Goal: Task Accomplishment & Management: Complete application form

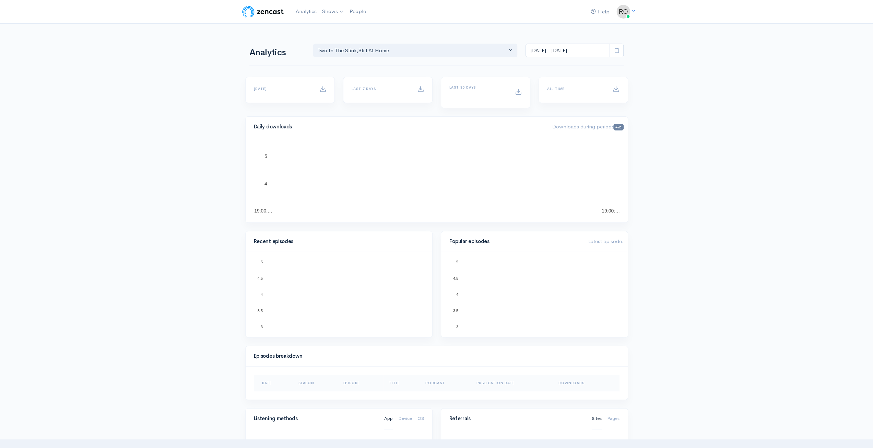
click at [0, 0] on link "Two In The Stink" at bounding box center [0, 0] width 0 height 0
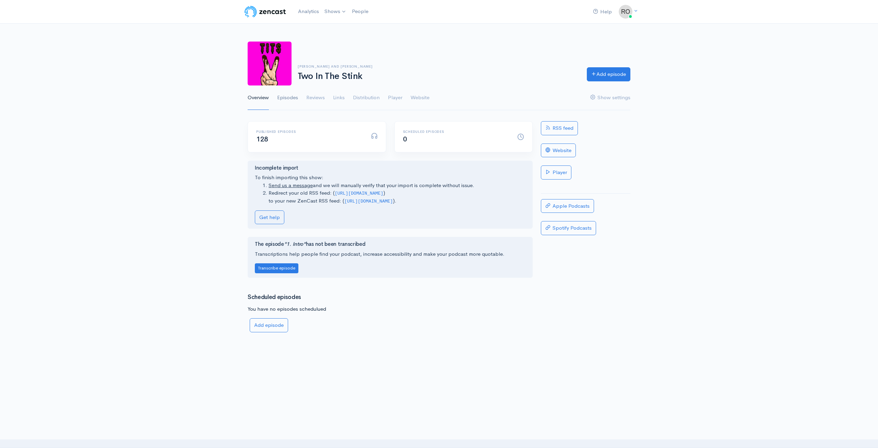
click at [283, 98] on link "Episodes" at bounding box center [287, 97] width 21 height 25
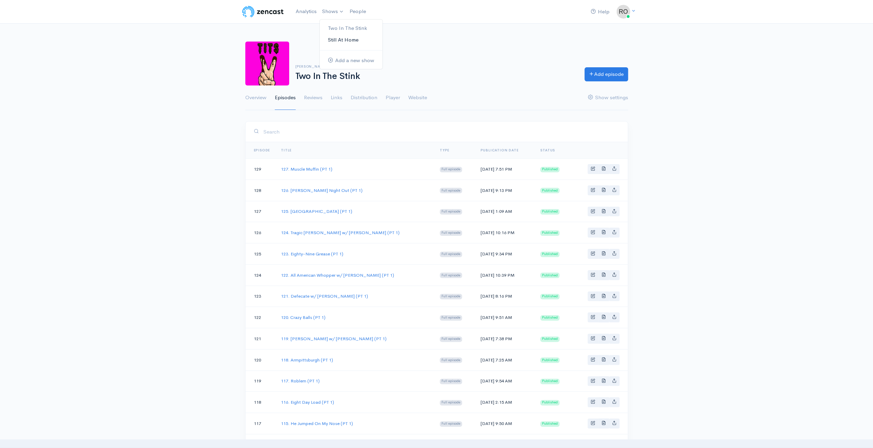
click at [348, 39] on link "Still At Home" at bounding box center [351, 40] width 63 height 12
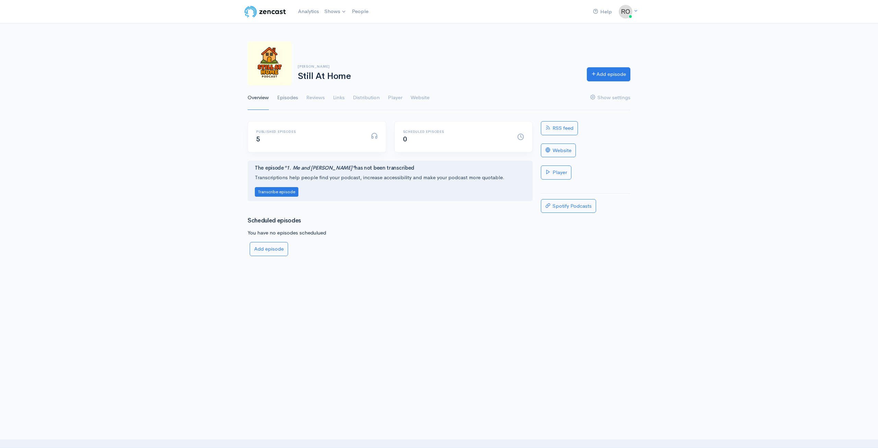
click at [286, 98] on link "Episodes" at bounding box center [287, 97] width 21 height 25
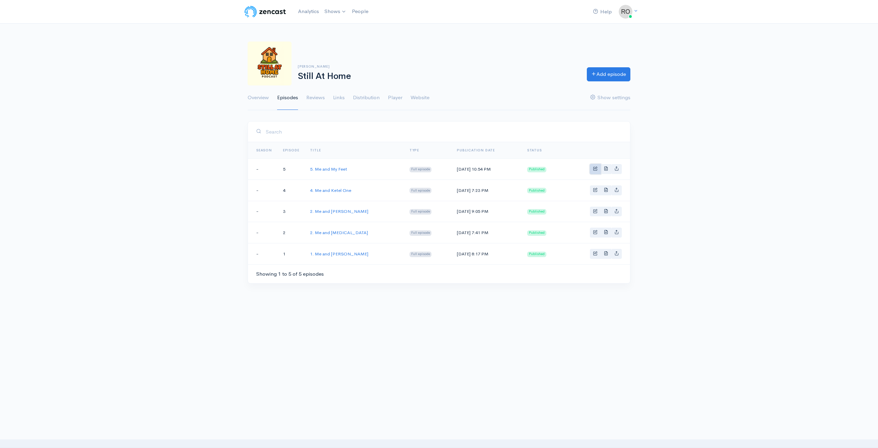
click at [598, 170] on link "Basic example" at bounding box center [595, 169] width 11 height 10
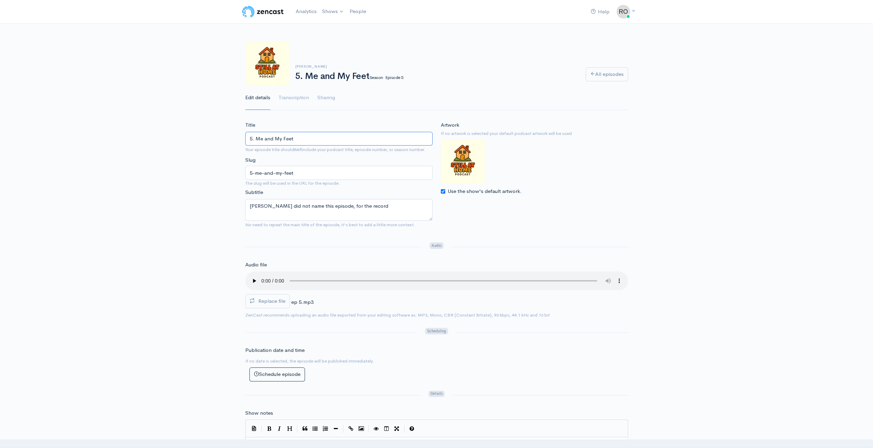
click at [291, 136] on input "5. Me and My Feet" at bounding box center [338, 139] width 187 height 14
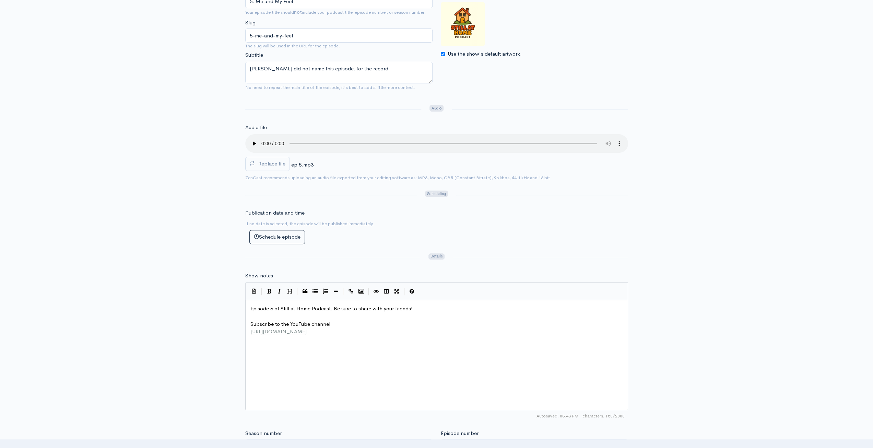
scroll to position [2, 0]
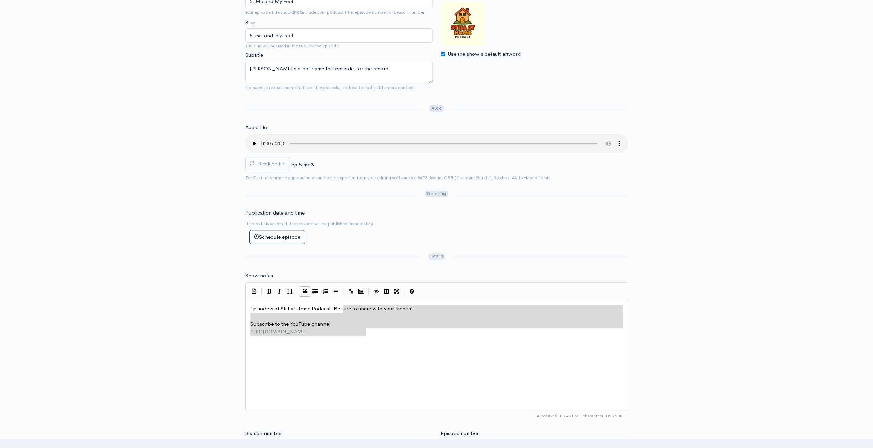
type textarea "Episode 5 of Still at Home Podcast. Be sure to share with your friends! Subscri…"
drag, startPoint x: 386, startPoint y: 332, endPoint x: 222, endPoint y: 285, distance: 170.3
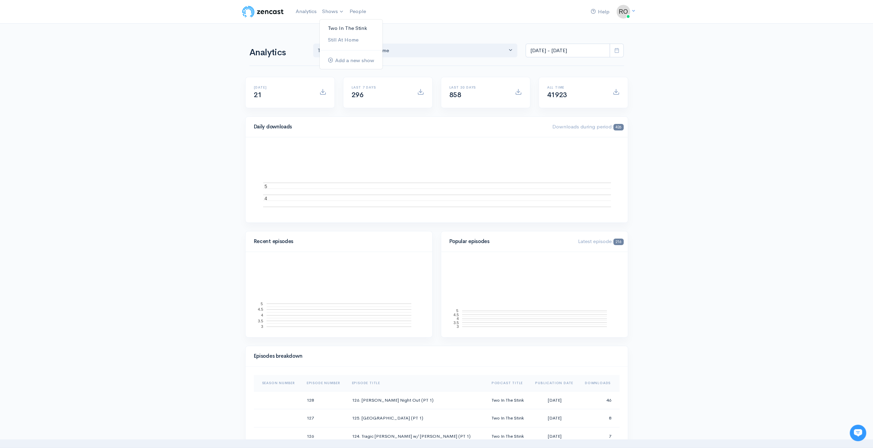
click at [339, 29] on link "Two In The Stink" at bounding box center [351, 28] width 63 height 12
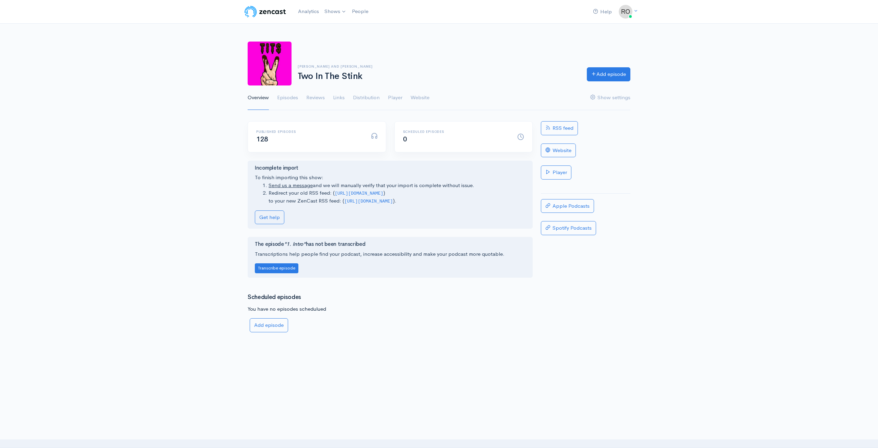
drag, startPoint x: 339, startPoint y: 29, endPoint x: 719, endPoint y: 146, distance: 398.1
click at [735, 153] on div "Help Notifications View all Your profile Team settings Default team Current Log…" at bounding box center [439, 180] width 878 height 361
click at [289, 99] on link "Episodes" at bounding box center [287, 97] width 21 height 25
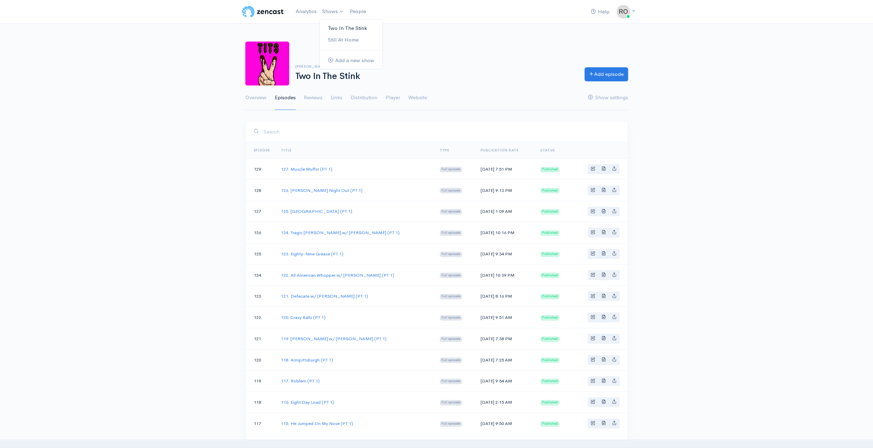
click at [338, 29] on link "Two In The Stink" at bounding box center [351, 28] width 63 height 12
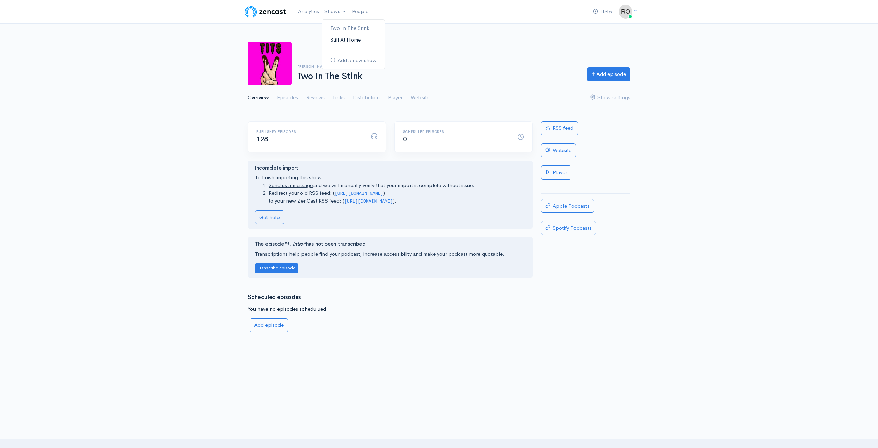
click at [344, 40] on link "Still At Home" at bounding box center [353, 40] width 63 height 12
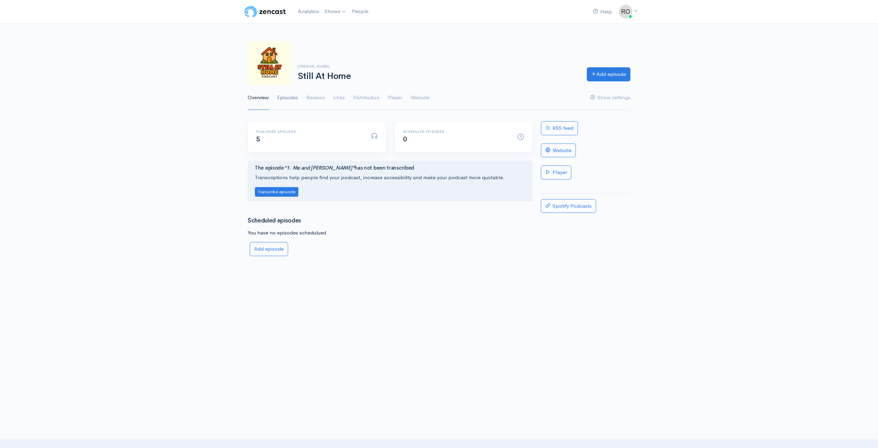
click at [281, 102] on link "Episodes" at bounding box center [287, 97] width 21 height 25
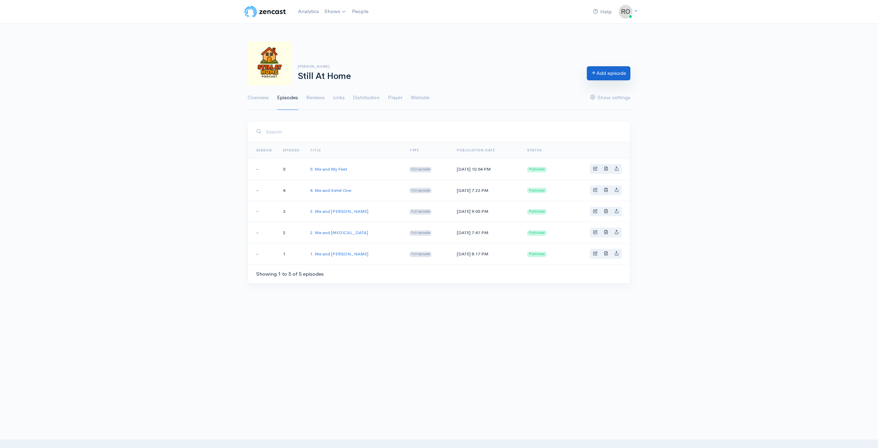
click at [623, 69] on link "Add episode" at bounding box center [609, 73] width 44 height 14
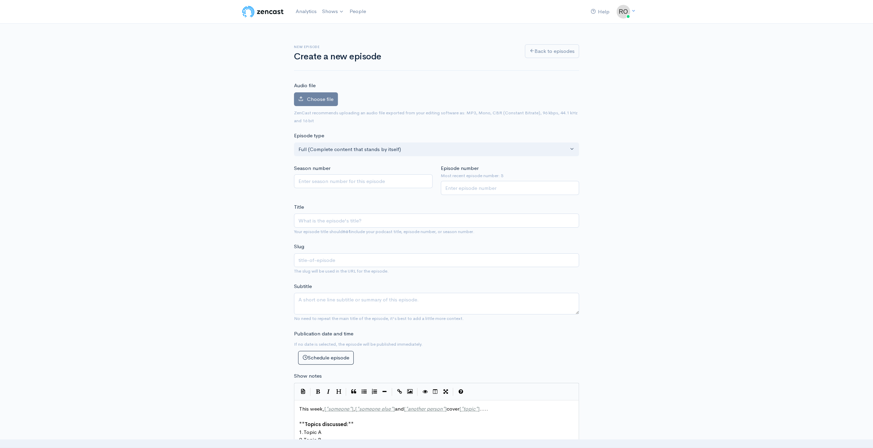
type input "6"
type input "6. M"
type input "6-m"
type input "6. Me"
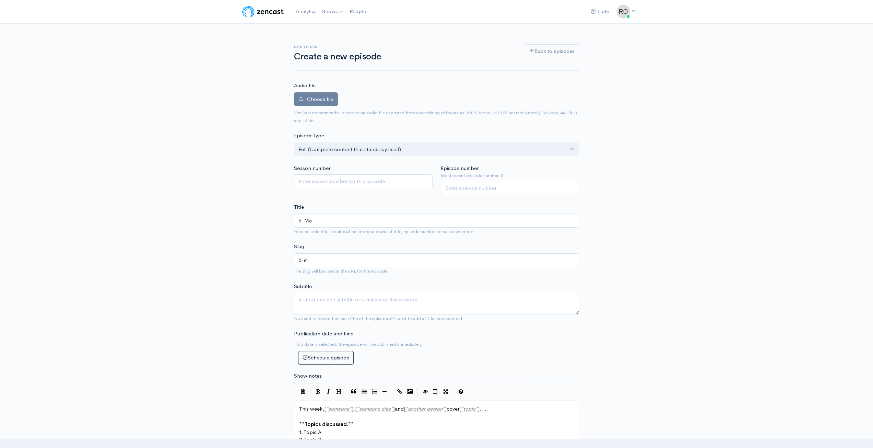
type input "6-me"
type input "6. Me an"
type input "6-me-an"
type input "6. Me and"
type input "6-me-and"
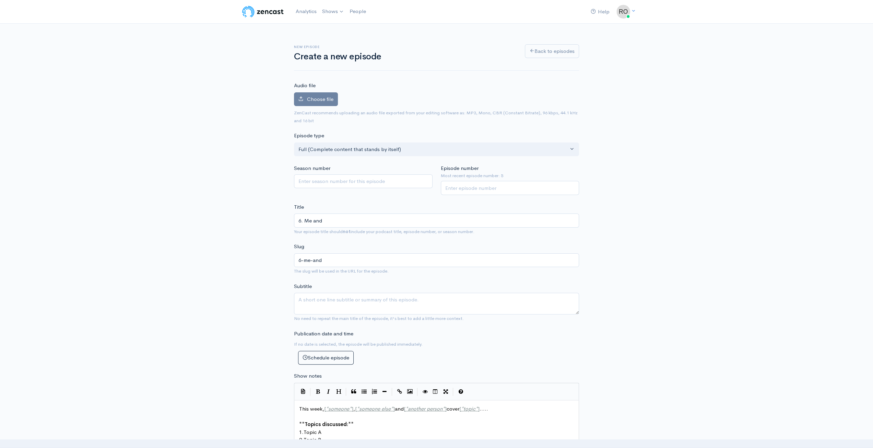
type input "6. Me an"
type input "6-me-an"
type input "6. Me a"
type input "6-me-a"
type input "6. Me"
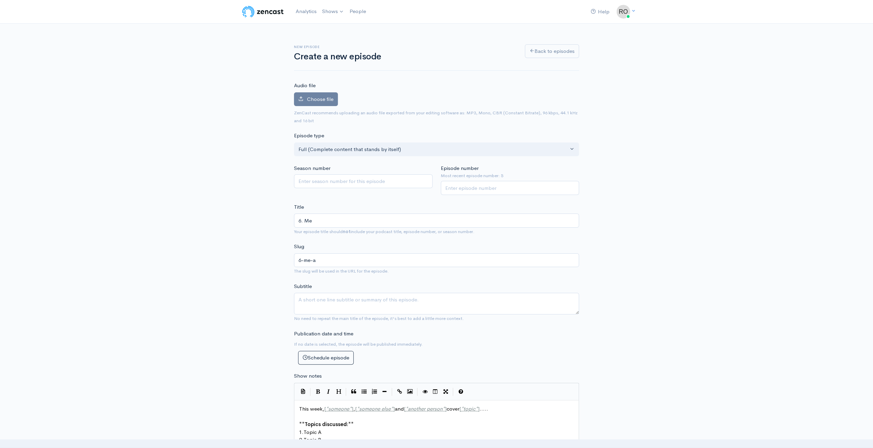
type input "6-me"
type input "6. Me a"
type input "6-me-a"
type input "6. Me an"
type input "6-me-an"
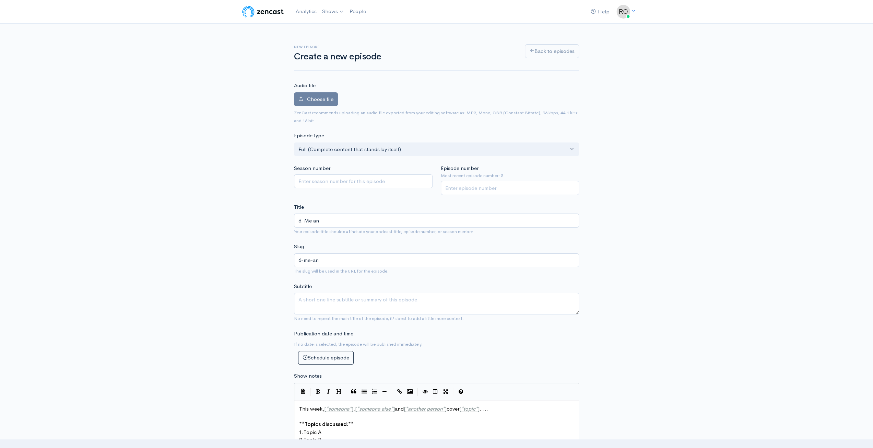
type input "6. Me and"
type input "6-me-and"
type input "6. Me and M"
type input "6-me-and-m"
type input "6. Me and My"
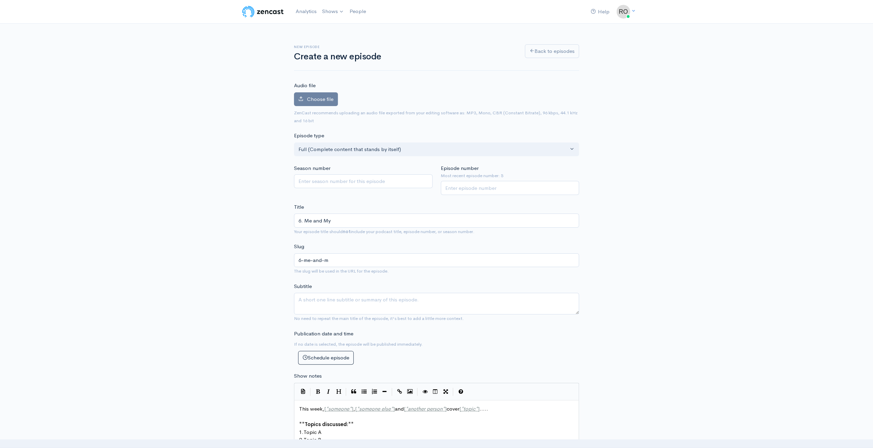
type input "6-me-and-my"
type input "6. Me and My F"
type input "6-me-and-my-f"
type input "6. Me and My Fl"
type input "6-me-and-my-fl"
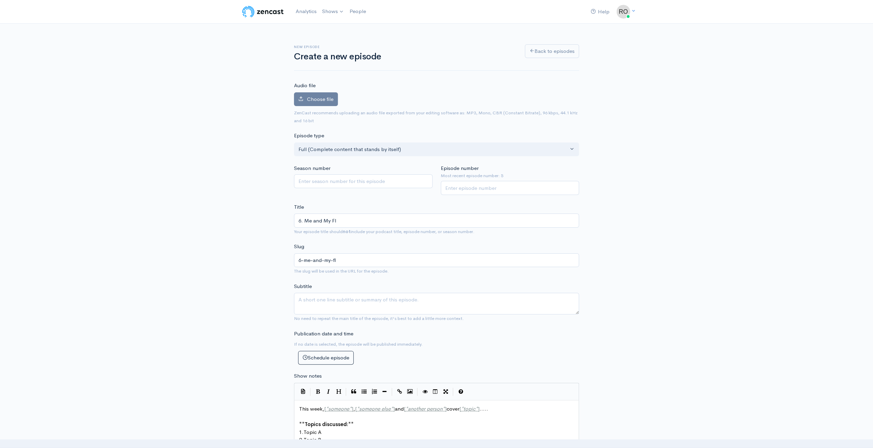
type input "6. Me and My [MEDICAL_DATA]"
type input "6-me-and-my-[MEDICAL_DATA]"
type input "6. Me and My [MEDICAL_DATA] S"
type input "6-me-and-my-[MEDICAL_DATA]-s"
type input "6. Me and My [MEDICAL_DATA] Sh"
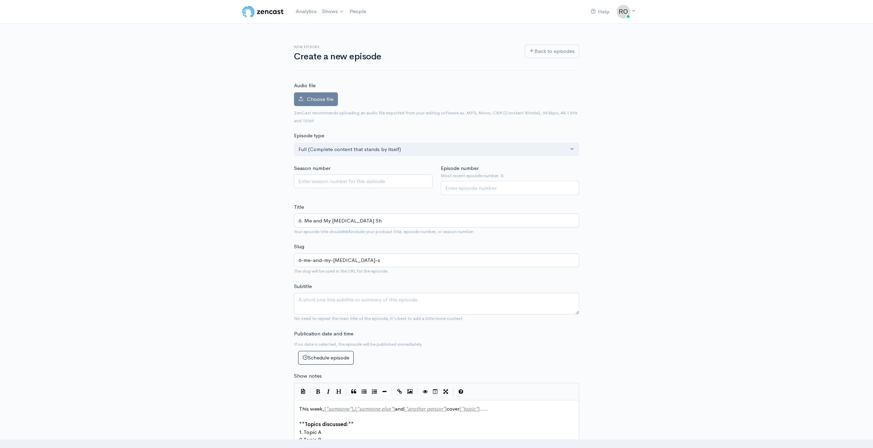
type input "6-me-and-my-[MEDICAL_DATA]-sh"
type input "6. Me and My [MEDICAL_DATA] Sho"
type input "6-me-and-my-[MEDICAL_DATA]-sho"
type input "6. Me and My [MEDICAL_DATA]"
type input "6-me-and-my-[MEDICAL_DATA]"
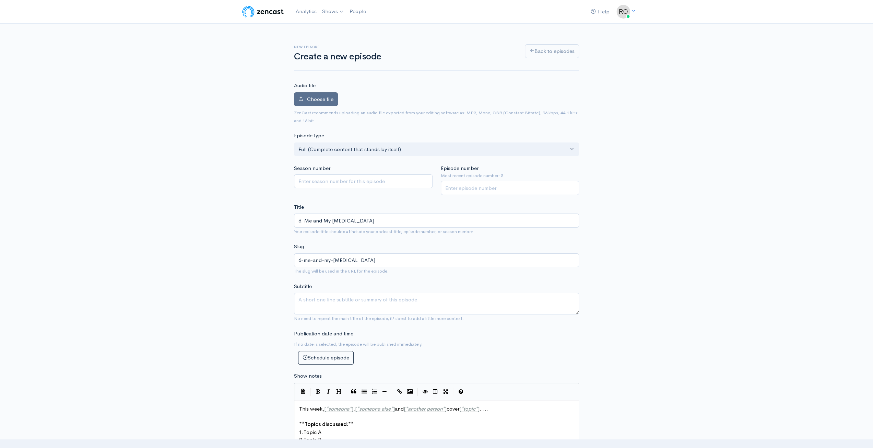
type input "6. Me and My [MEDICAL_DATA]"
click at [322, 101] on span "Choose file" at bounding box center [320, 99] width 26 height 7
click at [0, 0] on input "Choose file" at bounding box center [0, 0] width 0 height 0
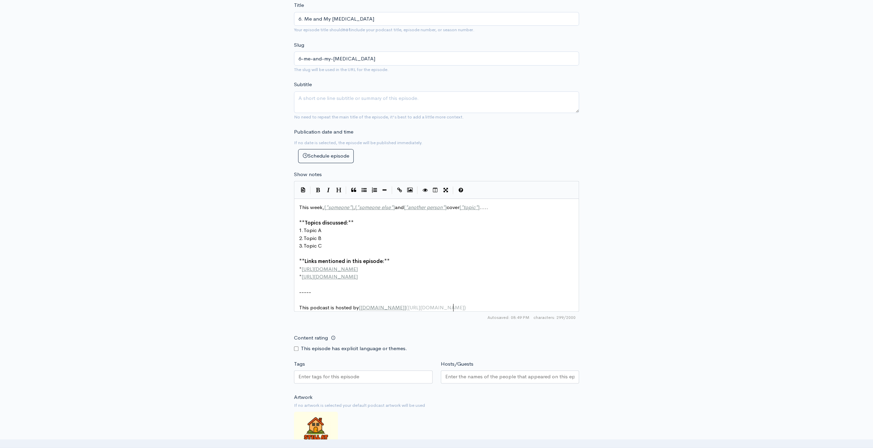
type textarea "This week, [*someone*], [*someone else*] and [*another person*] cover [*topic*]…"
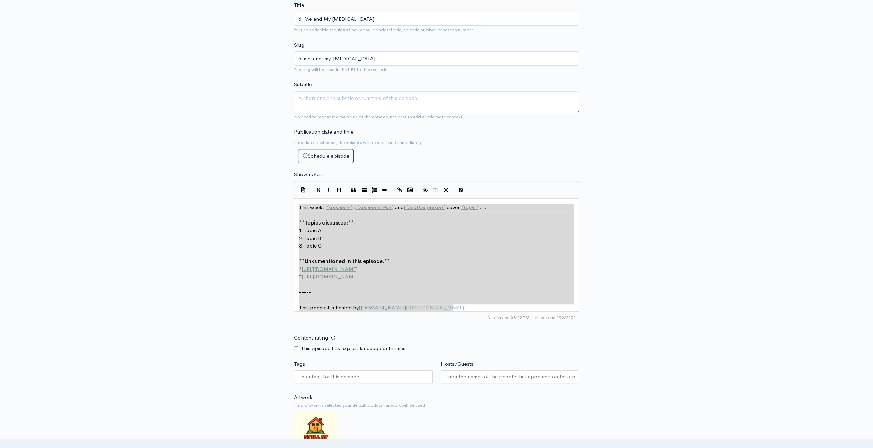
drag, startPoint x: 469, startPoint y: 306, endPoint x: 171, endPoint y: 136, distance: 343.4
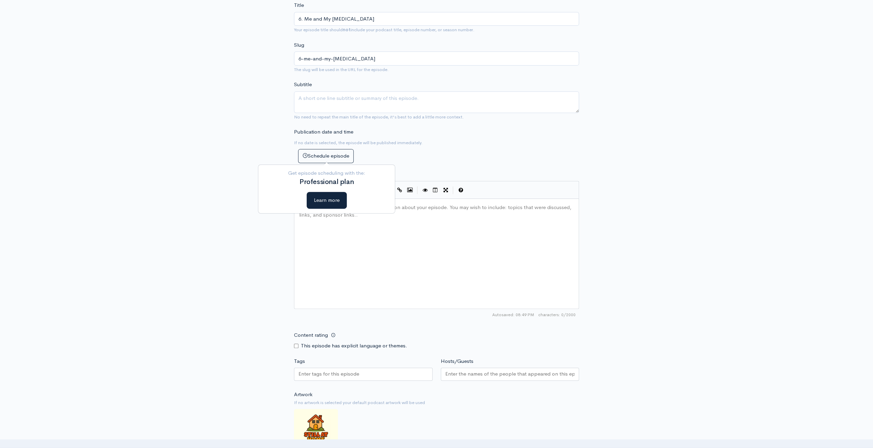
click at [418, 264] on div "Here you can provide a detailed description about your episode. You may wish to…" at bounding box center [445, 262] width 295 height 120
click at [494, 234] on div "Here you can provide a detailed description about your episode. You may wish to…" at bounding box center [445, 262] width 295 height 120
paste textarea "6"
click at [322, 205] on span "Episode 5 of Still at Home Podcast. Be sure to share with your friends!" at bounding box center [380, 207] width 162 height 7
type textarea "6"
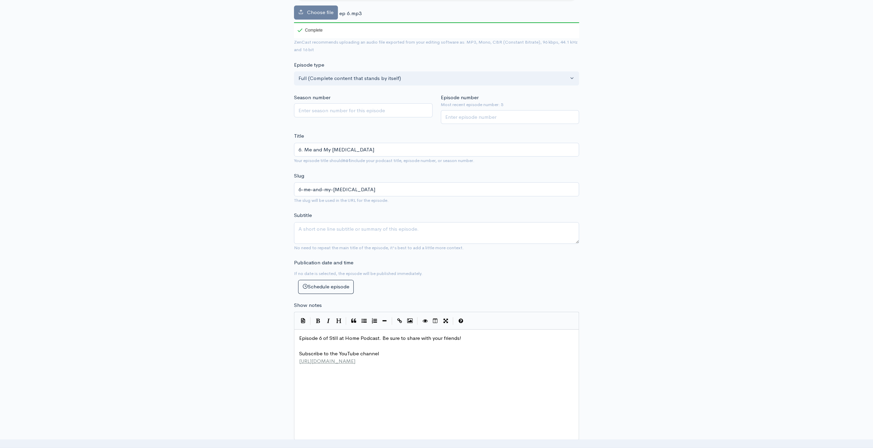
scroll to position [103, 0]
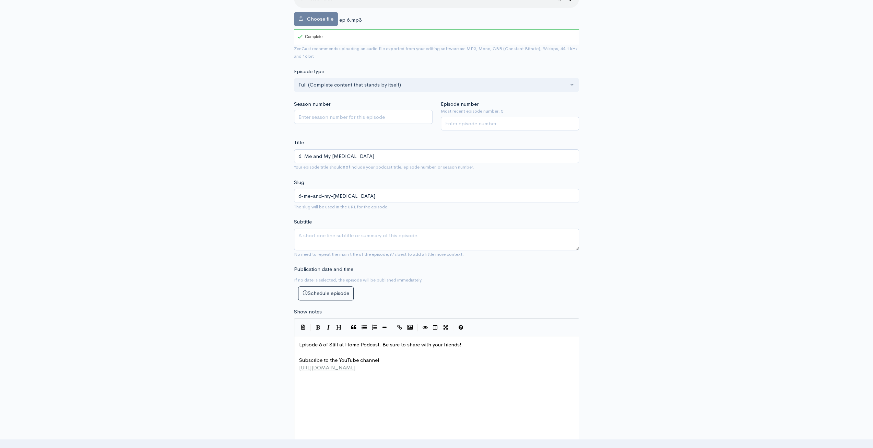
type textarea "6"
click at [371, 235] on textarea "Subtitle" at bounding box center [436, 239] width 285 height 22
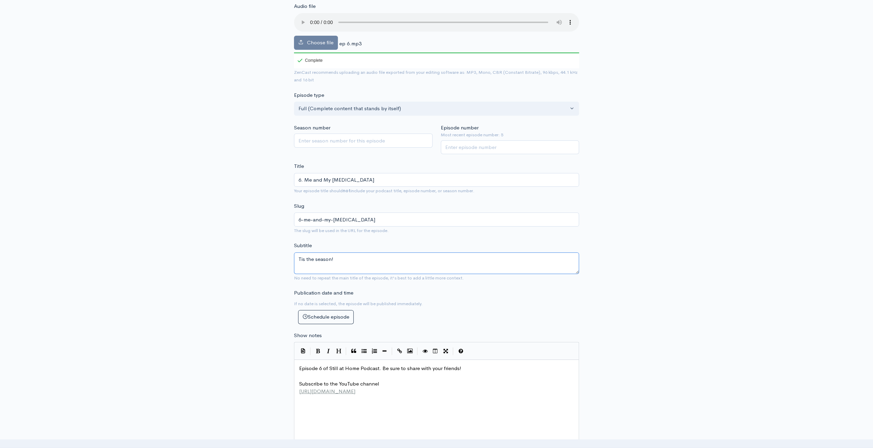
scroll to position [69, 0]
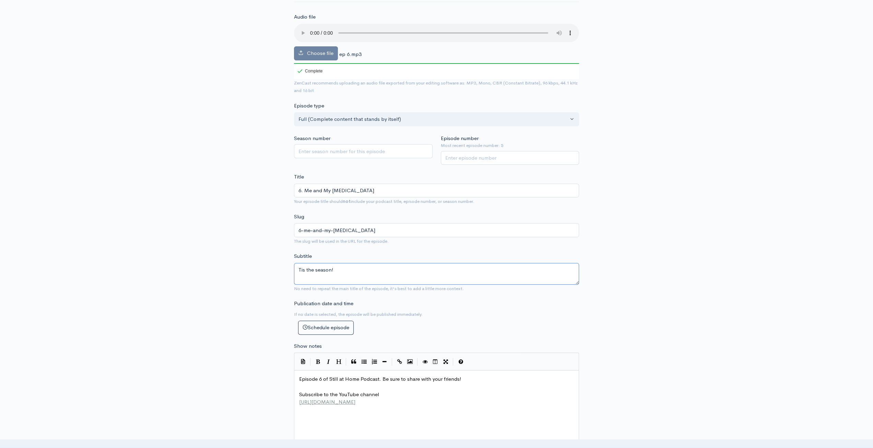
type textarea "Tis the season!"
click at [397, 155] on input "Season number" at bounding box center [363, 151] width 139 height 14
click at [514, 158] on input "Episode number" at bounding box center [510, 158] width 139 height 14
type input "6"
click at [750, 126] on div "New episode Create a new episode Back to episodes Audio file Choose file ep 6.m…" at bounding box center [436, 332] width 873 height 755
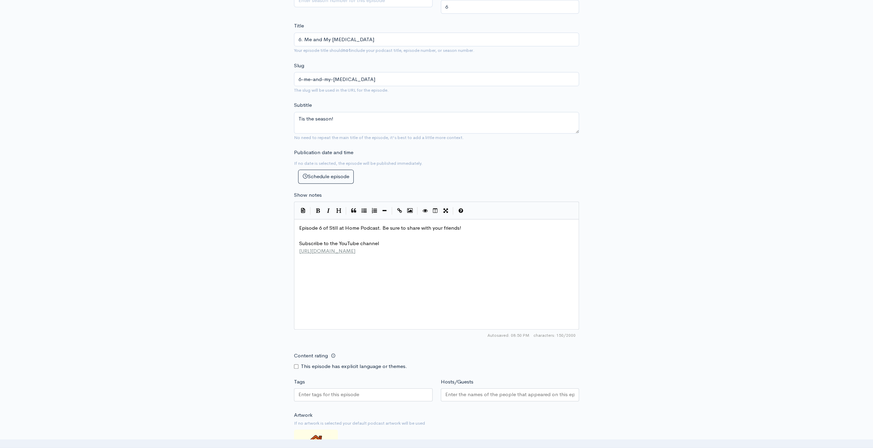
scroll to position [343, 0]
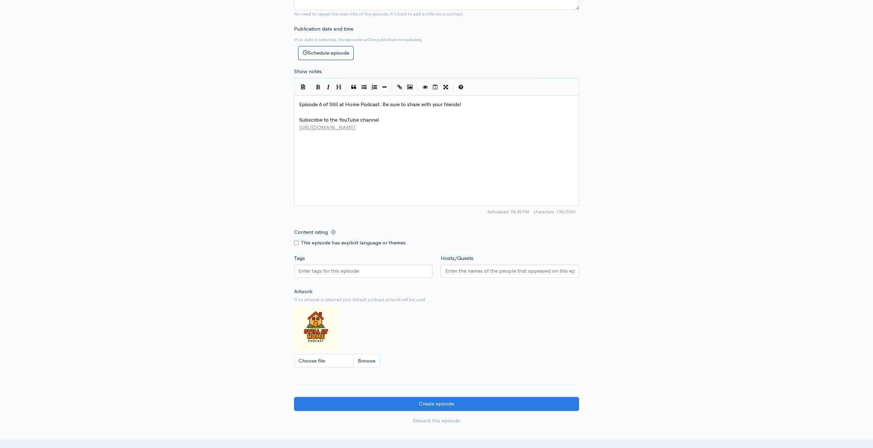
click at [297, 242] on input "Content rating" at bounding box center [296, 242] width 4 height 4
checkbox input "true"
click at [322, 270] on input "Tags" at bounding box center [329, 271] width 62 height 8
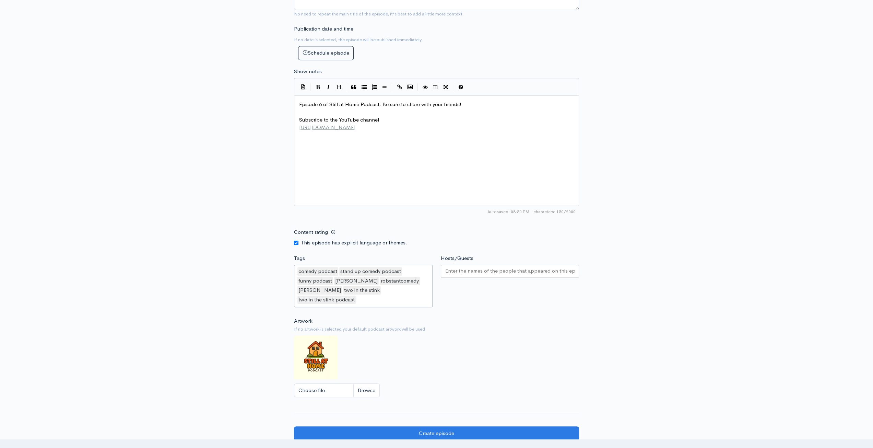
click at [491, 271] on input "Hosts/Guests" at bounding box center [510, 271] width 130 height 8
click at [667, 270] on div "New episode Create a new episode Back to episodes Audio file Choose file ep 6.m…" at bounding box center [436, 73] width 873 height 785
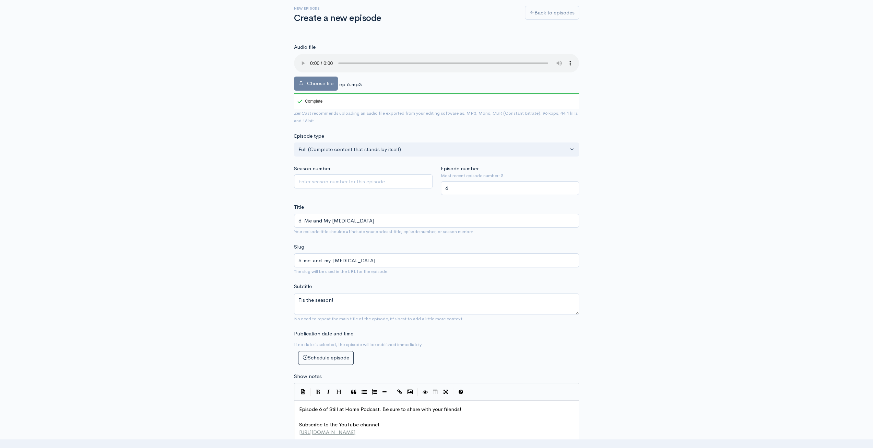
scroll to position [103, 0]
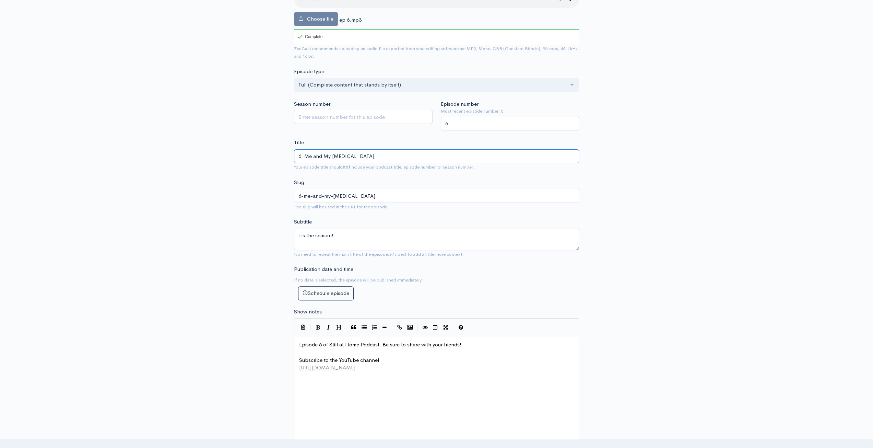
click at [330, 157] on input "6. Me and My [MEDICAL_DATA]" at bounding box center [436, 156] width 285 height 14
type input "6. Me and M [MEDICAL_DATA]"
type input "6-me-and-m-[MEDICAL_DATA]"
type input "6. Me and [MEDICAL_DATA]"
type input "6-me-and-[MEDICAL_DATA]"
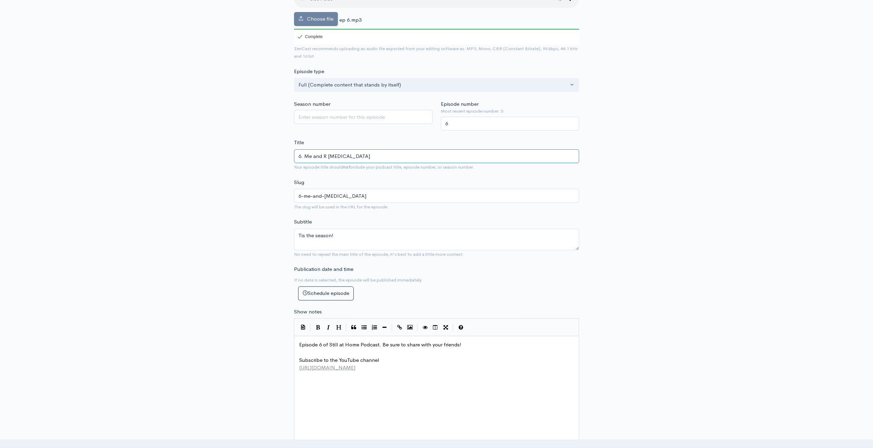
type input "6. Me and RT [MEDICAL_DATA]"
type input "6-me-and-rt-[MEDICAL_DATA]"
type input "6. Me and R [MEDICAL_DATA]"
type input "6-me-and-r-[MEDICAL_DATA]"
type input "6. Me and [MEDICAL_DATA]"
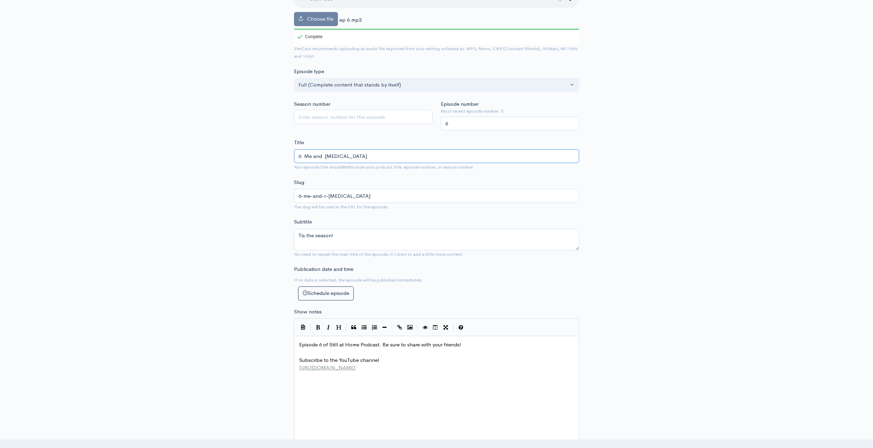
type input "6-me-and-[MEDICAL_DATA]"
type input "6. Me and T [MEDICAL_DATA]"
type input "6-me-and-t-[MEDICAL_DATA]"
type input "6. Me and Th [MEDICAL_DATA]"
type input "6-me-and-th-[MEDICAL_DATA]"
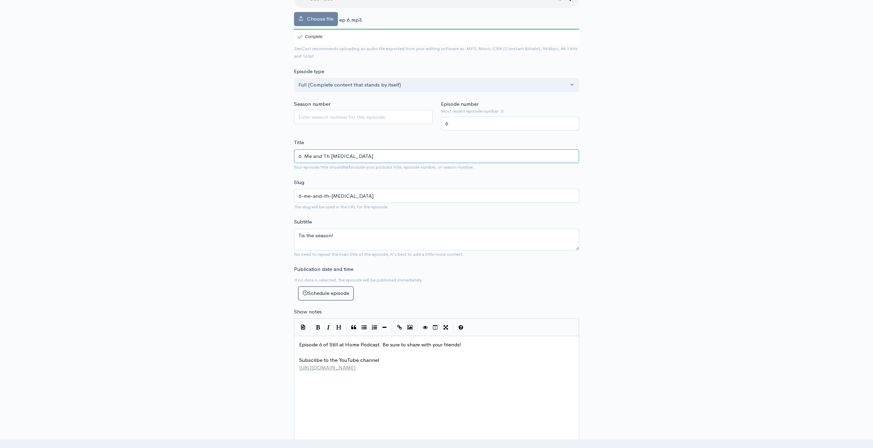
type input "6. Me and The [MEDICAL_DATA]"
type input "6-me-and-the-[MEDICAL_DATA]"
type input "6. Me and The [MEDICAL_DATA]"
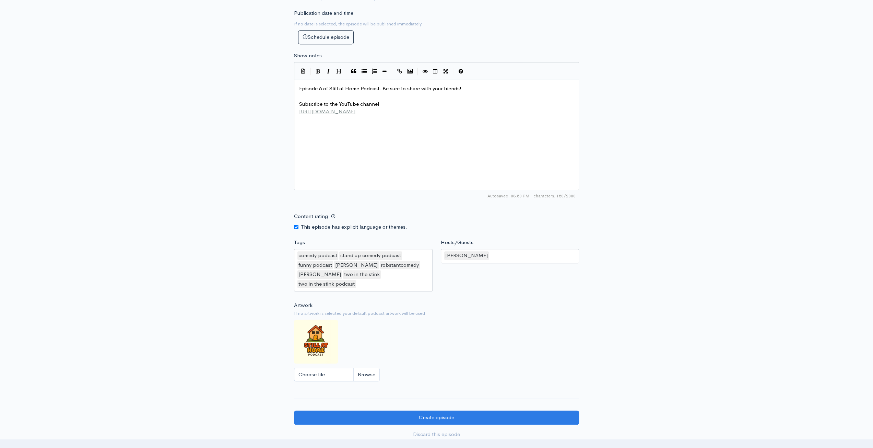
scroll to position [377, 0]
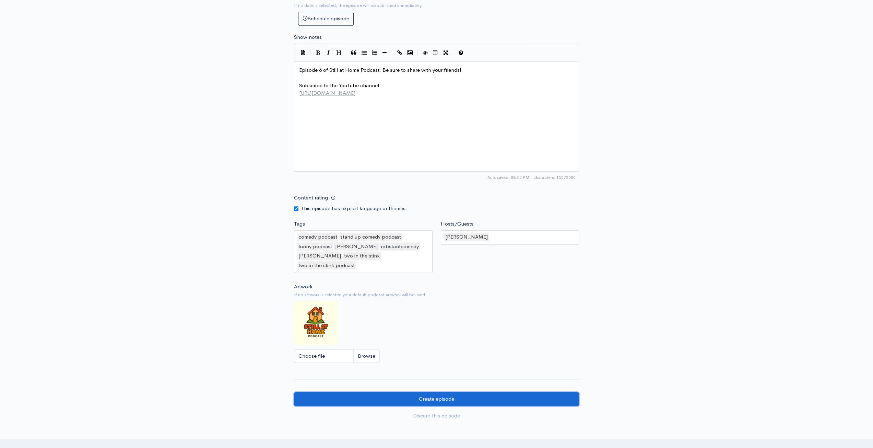
click at [494, 392] on input "Create episode" at bounding box center [436, 399] width 285 height 14
